Goal: Information Seeking & Learning: Learn about a topic

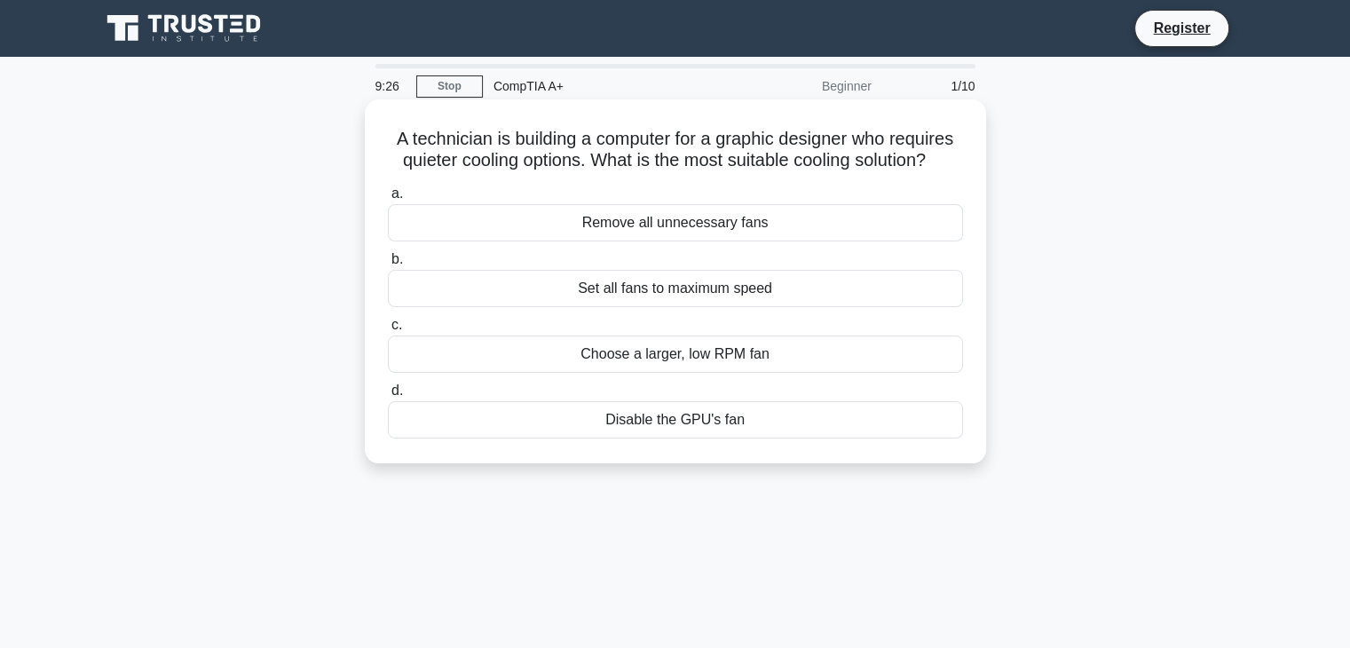
click at [680, 362] on div "Choose a larger, low RPM fan" at bounding box center [675, 353] width 575 height 37
click at [388, 331] on input "c. Choose a larger, low RPM fan" at bounding box center [388, 325] width 0 height 12
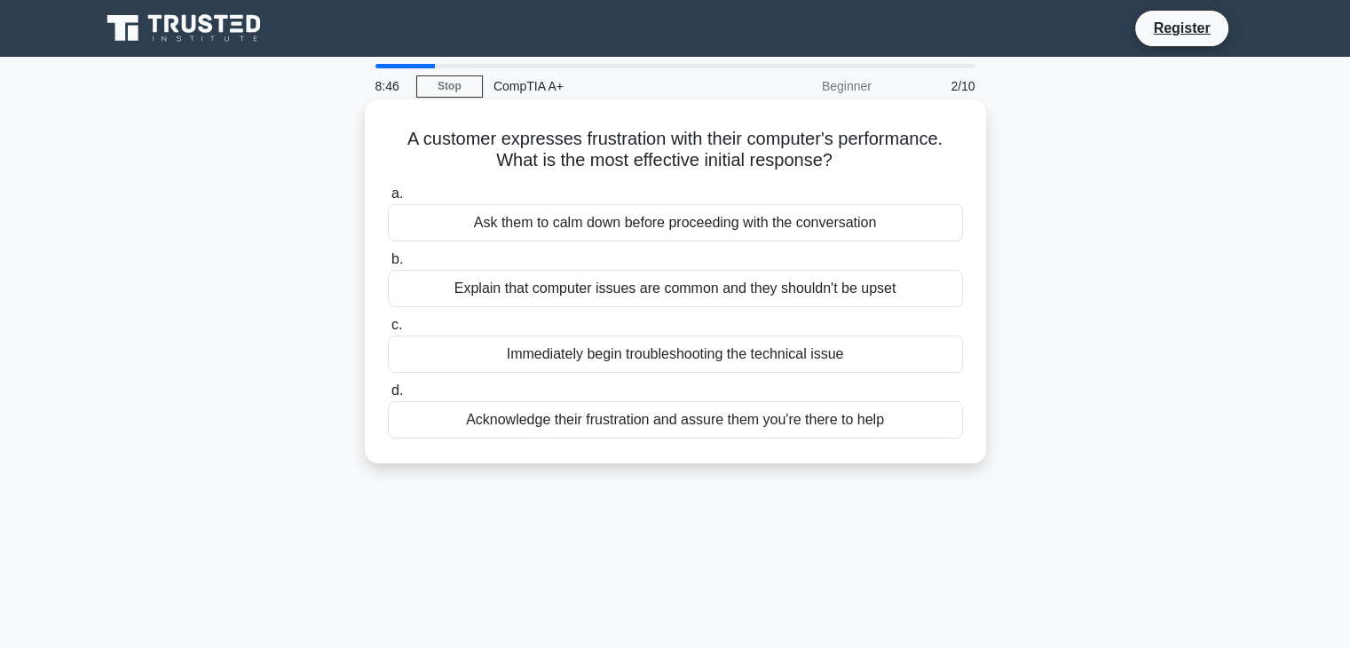
click at [622, 424] on div "Acknowledge their frustration and assure them you're there to help" at bounding box center [675, 419] width 575 height 37
click at [388, 397] on input "d. Acknowledge their frustration and assure them you're there to help" at bounding box center [388, 391] width 0 height 12
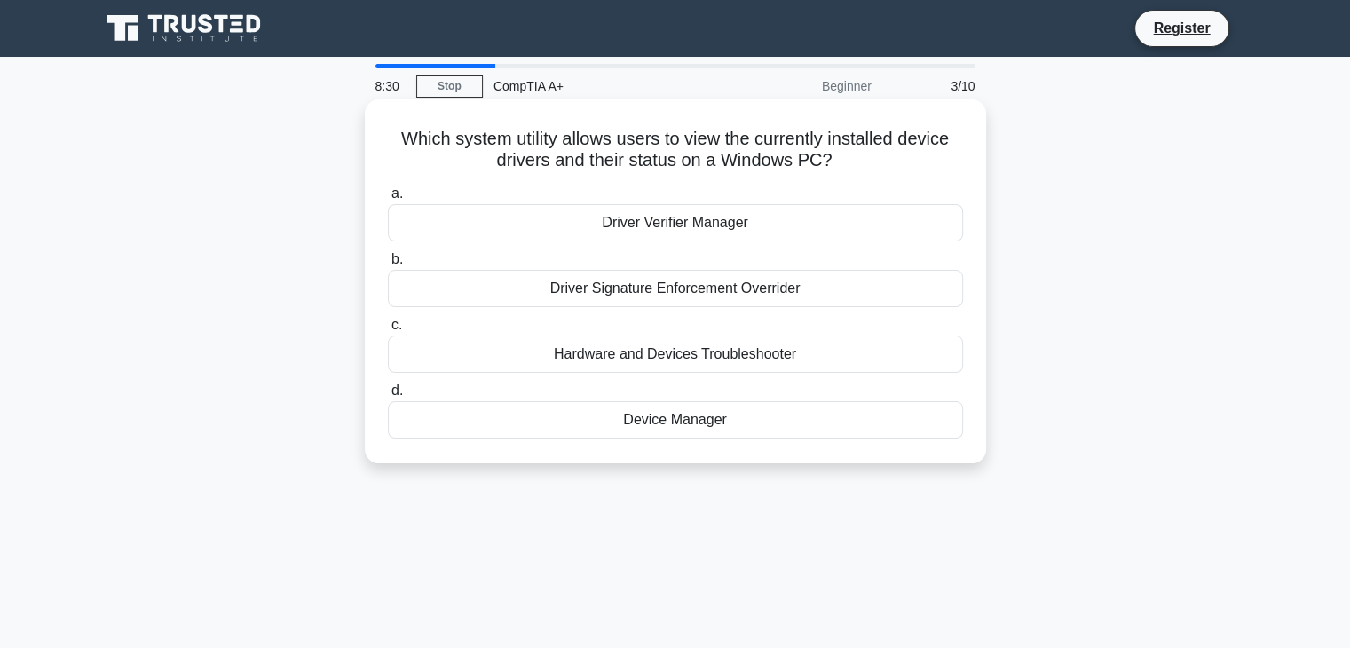
click at [643, 413] on div "Device Manager" at bounding box center [675, 419] width 575 height 37
click at [388, 397] on input "d. Device Manager" at bounding box center [388, 391] width 0 height 12
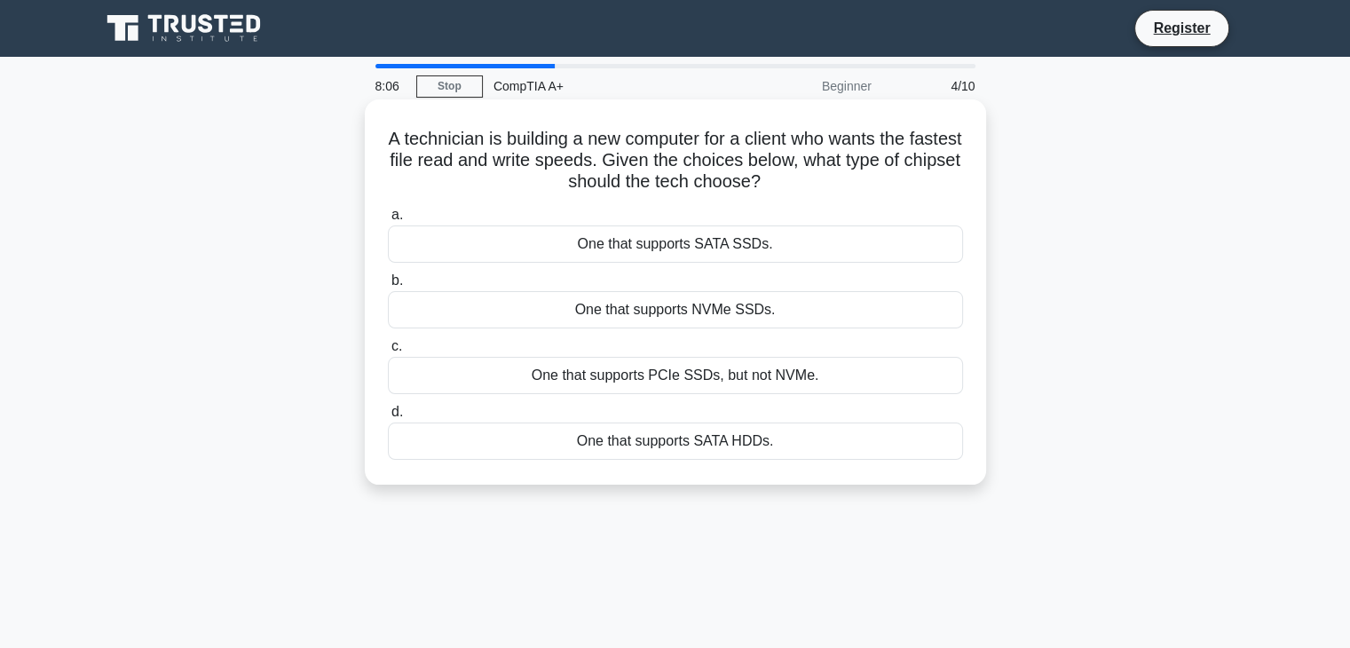
click at [699, 307] on div "One that supports NVMe SSDs." at bounding box center [675, 309] width 575 height 37
click at [388, 287] on input "b. One that supports NVMe SSDs." at bounding box center [388, 281] width 0 height 12
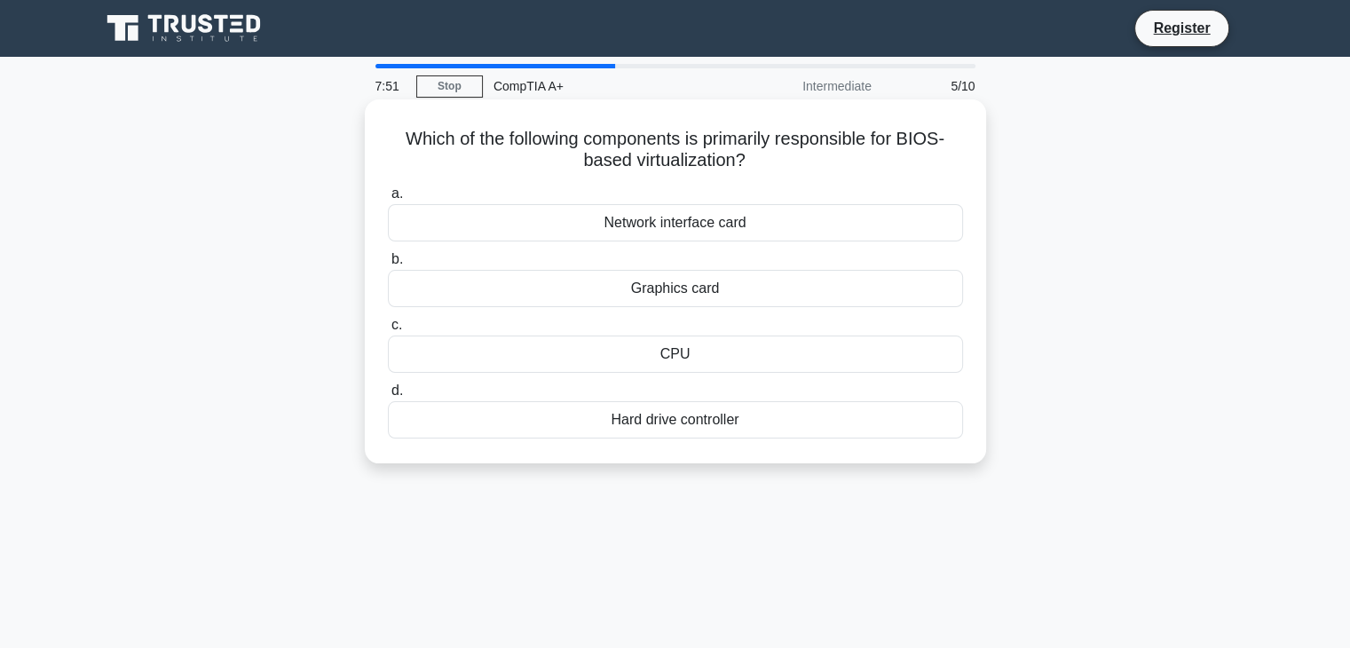
click at [657, 424] on div "Hard drive controller" at bounding box center [675, 419] width 575 height 37
click at [698, 425] on div "Hard drive controller" at bounding box center [675, 419] width 575 height 37
click at [628, 421] on div "Hard drive controller" at bounding box center [675, 419] width 575 height 37
click at [388, 397] on input "d. Hard drive controller" at bounding box center [388, 391] width 0 height 12
